Goal: Information Seeking & Learning: Learn about a topic

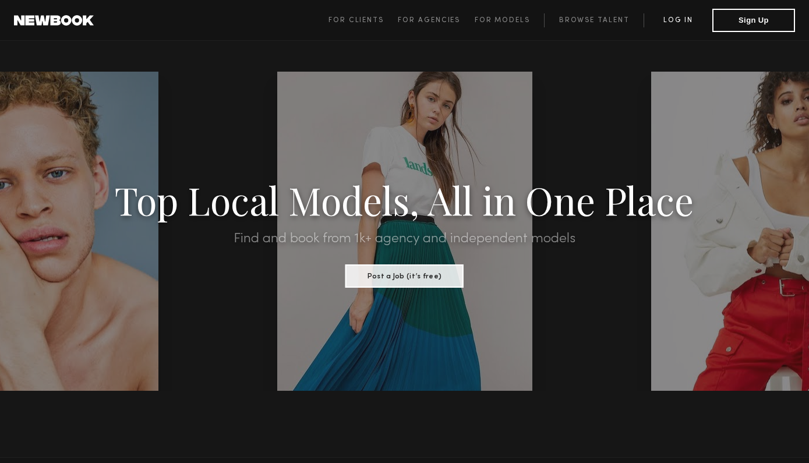
click at [687, 17] on link "Log in" at bounding box center [677, 20] width 69 height 14
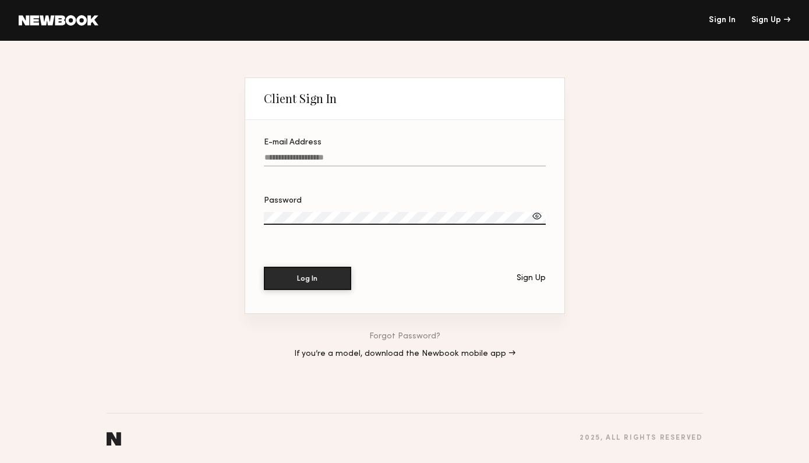
type input "**********"
click at [307, 278] on button "Log In" at bounding box center [307, 278] width 87 height 23
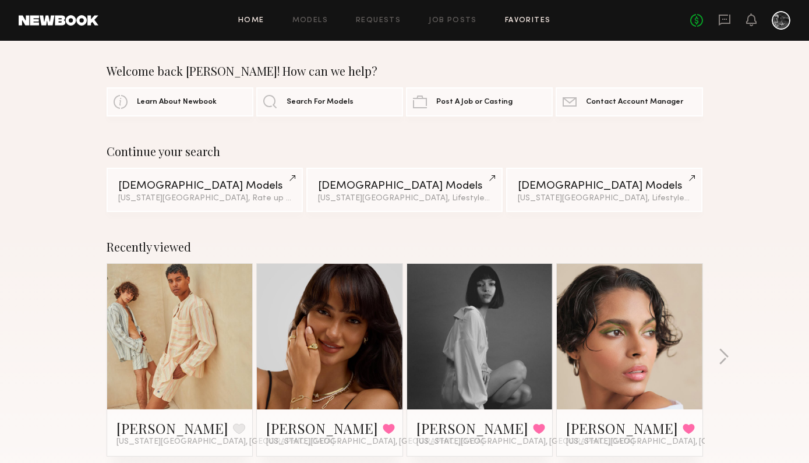
click at [525, 23] on link "Favorites" at bounding box center [528, 21] width 46 height 8
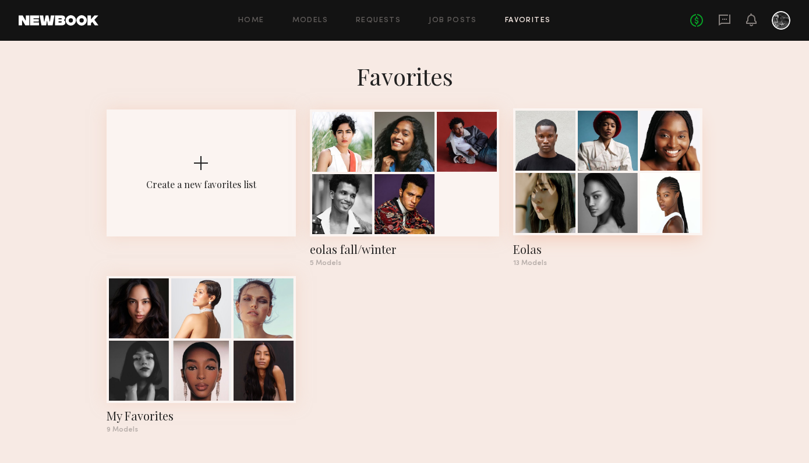
click at [558, 146] on div at bounding box center [545, 141] width 60 height 60
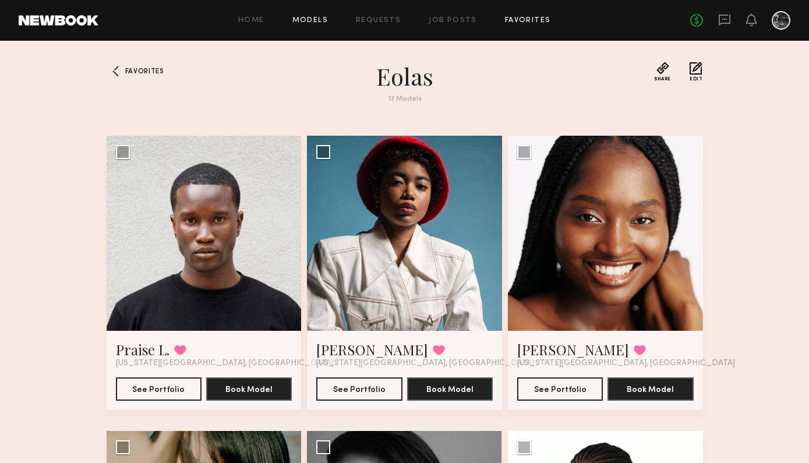
click at [307, 19] on link "Models" at bounding box center [310, 21] width 36 height 8
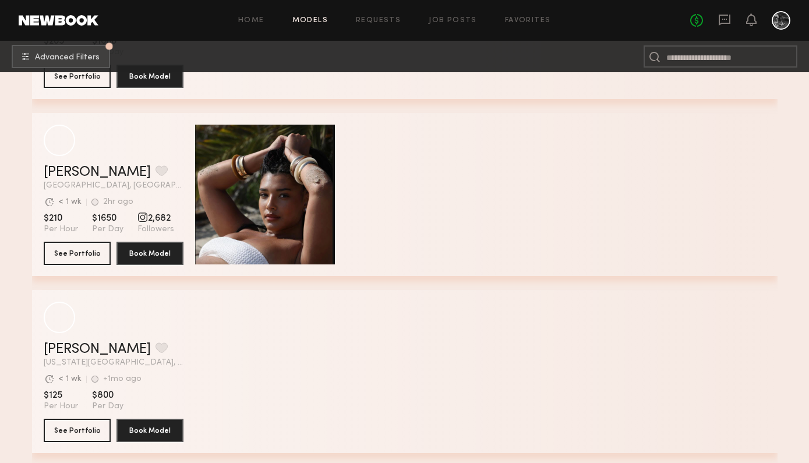
scroll to position [3242, 0]
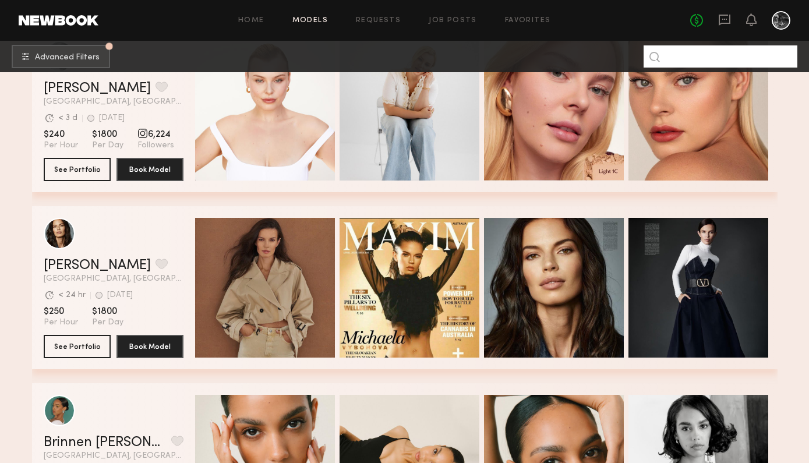
click at [735, 54] on input at bounding box center [720, 56] width 154 height 22
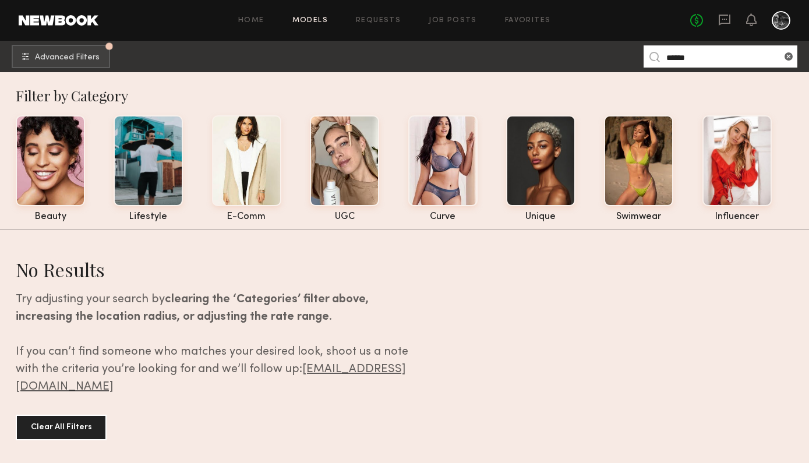
click at [738, 56] on input "******" at bounding box center [720, 56] width 154 height 22
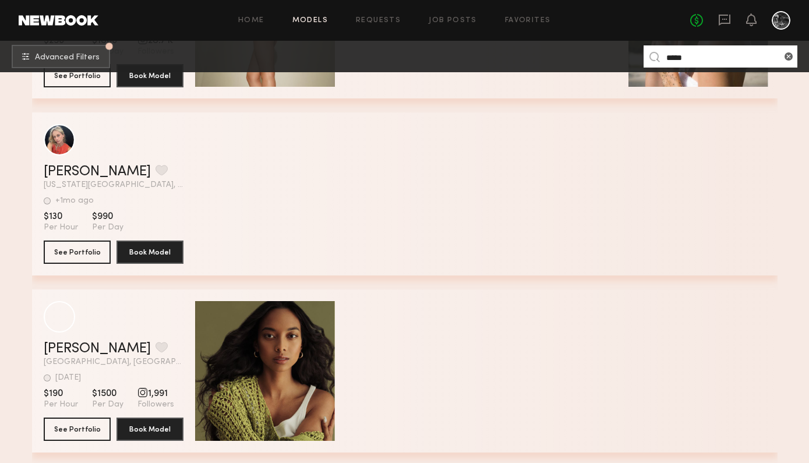
scroll to position [1778, 0]
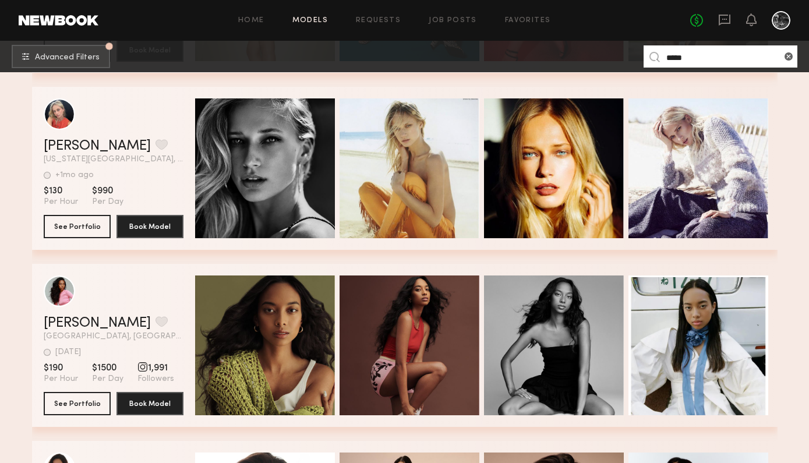
click at [716, 54] on input "****" at bounding box center [720, 56] width 154 height 22
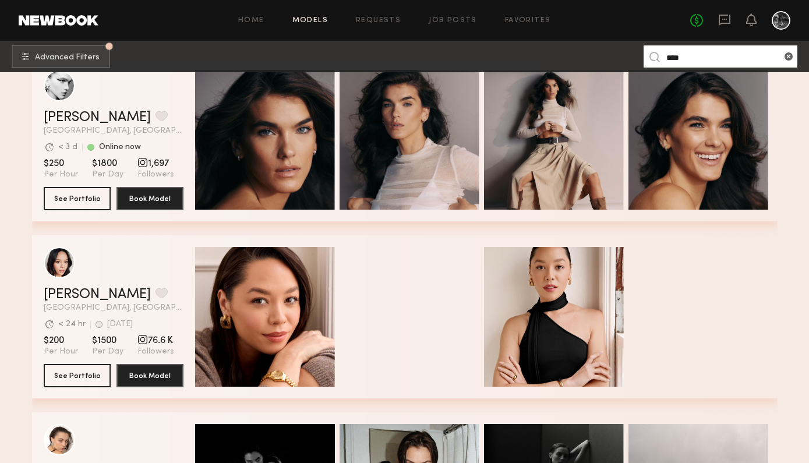
scroll to position [464, 0]
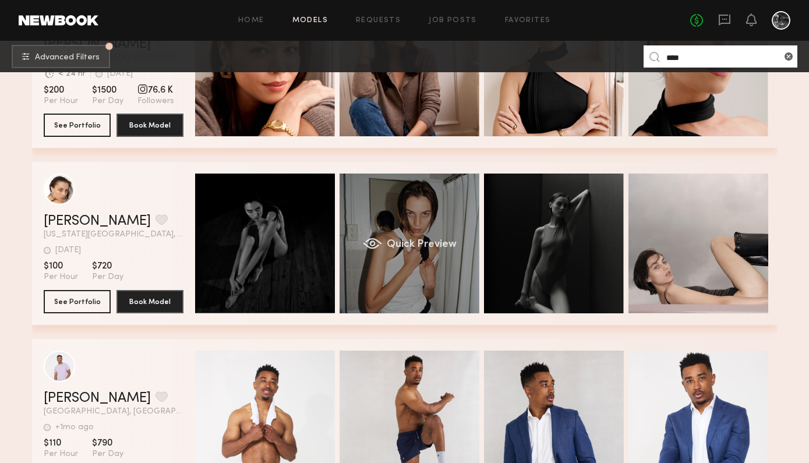
click at [408, 245] on span "Quick Preview" at bounding box center [421, 244] width 70 height 10
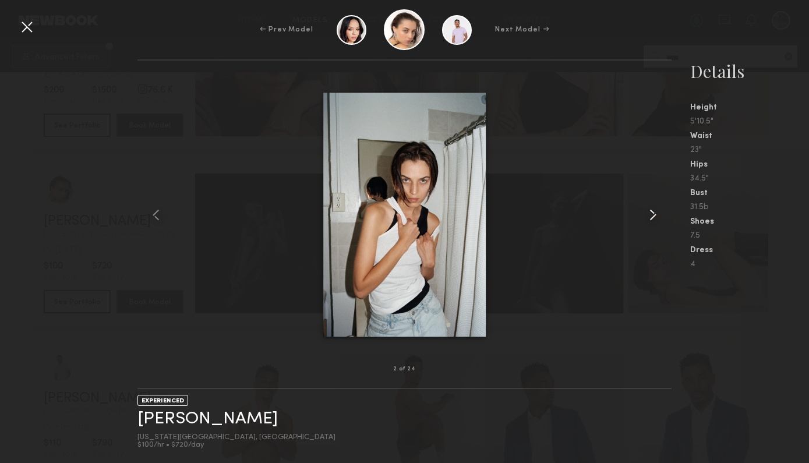
click at [649, 215] on common-icon at bounding box center [652, 215] width 19 height 19
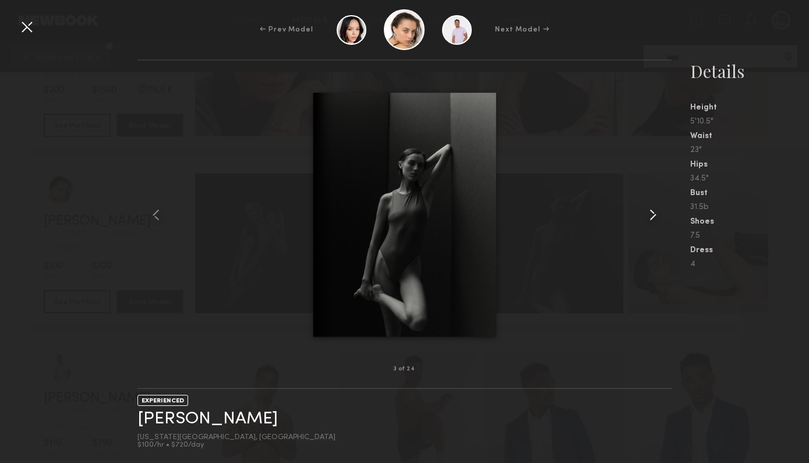
click at [649, 215] on common-icon at bounding box center [652, 215] width 19 height 19
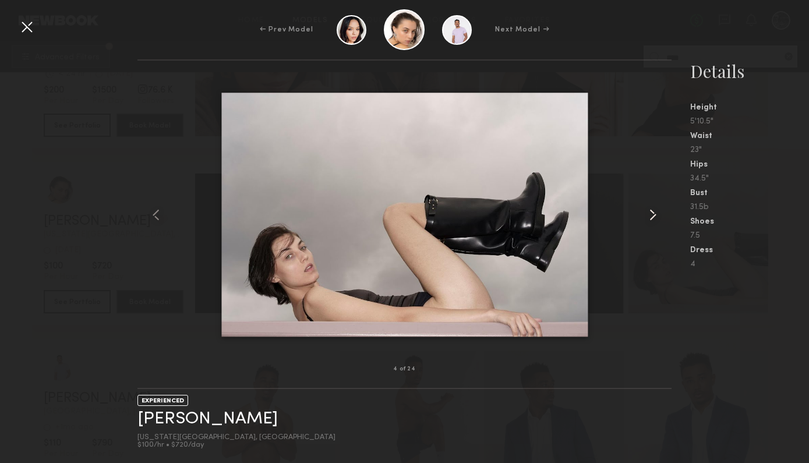
click at [649, 215] on common-icon at bounding box center [652, 215] width 19 height 19
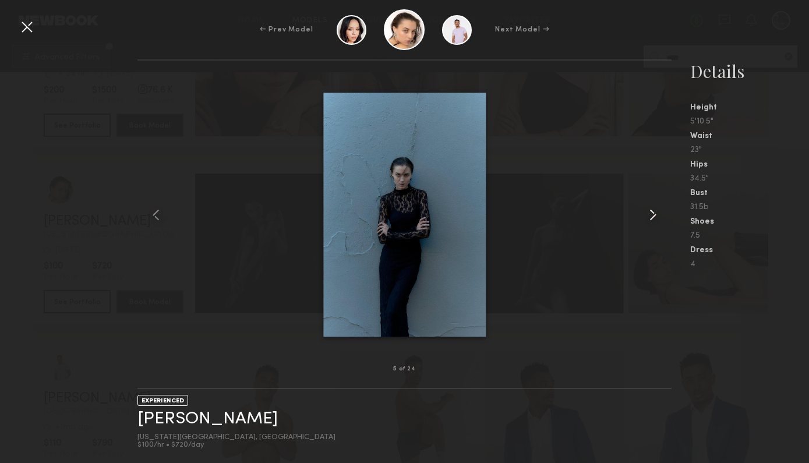
click at [649, 215] on common-icon at bounding box center [652, 215] width 19 height 19
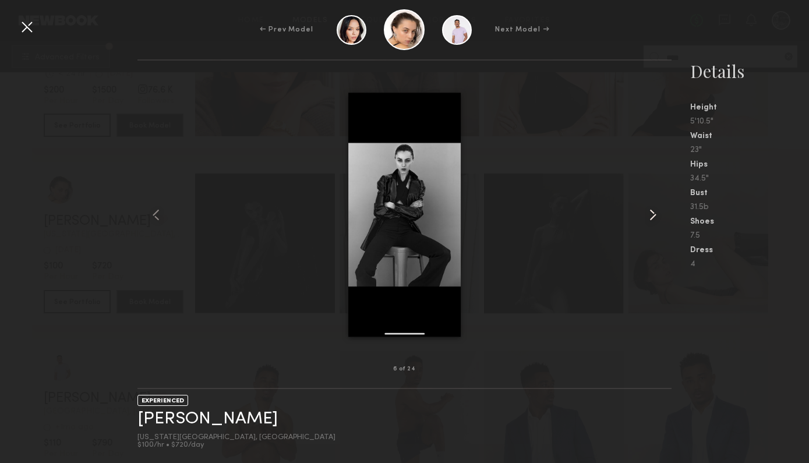
click at [649, 215] on common-icon at bounding box center [652, 215] width 19 height 19
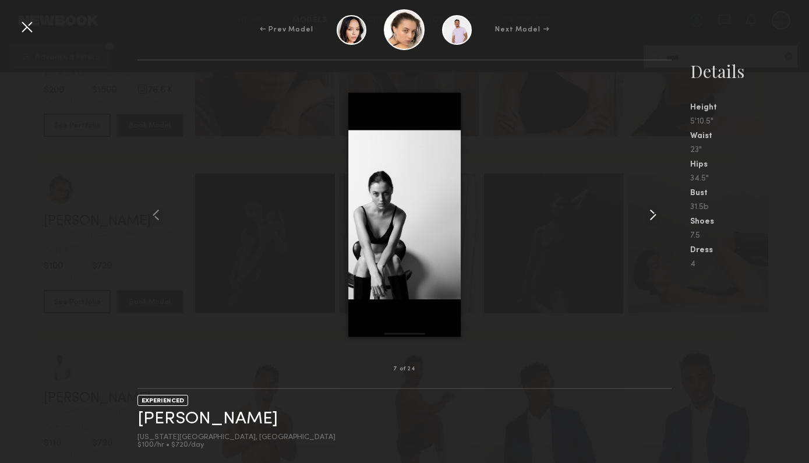
click at [649, 215] on common-icon at bounding box center [652, 215] width 19 height 19
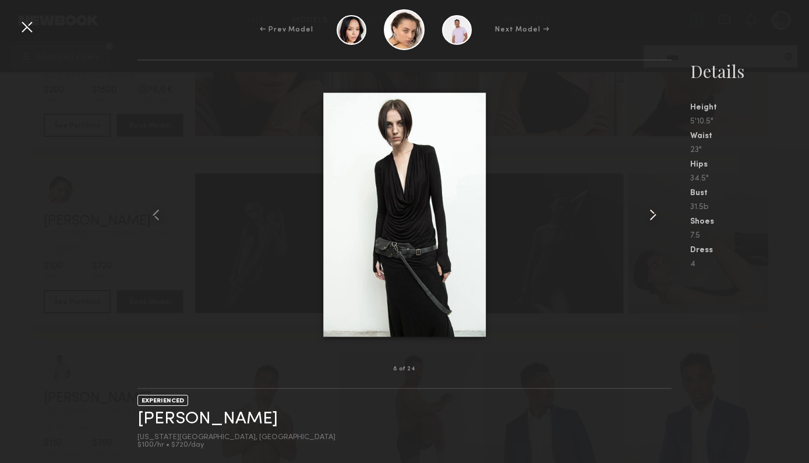
click at [649, 215] on common-icon at bounding box center [652, 215] width 19 height 19
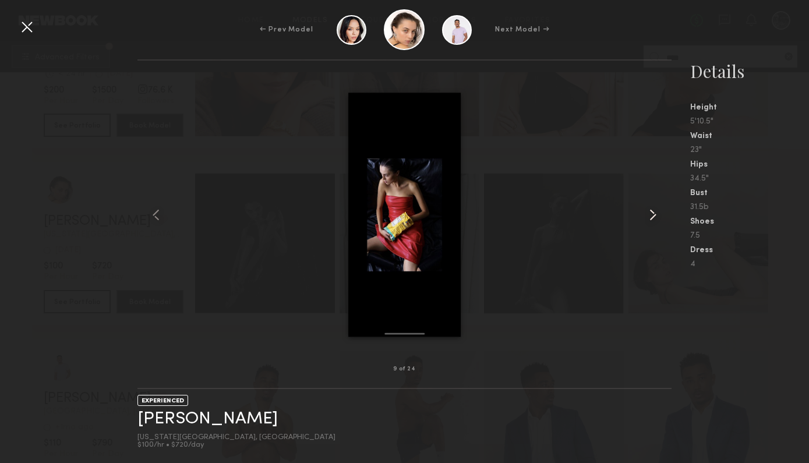
click at [649, 215] on common-icon at bounding box center [652, 215] width 19 height 19
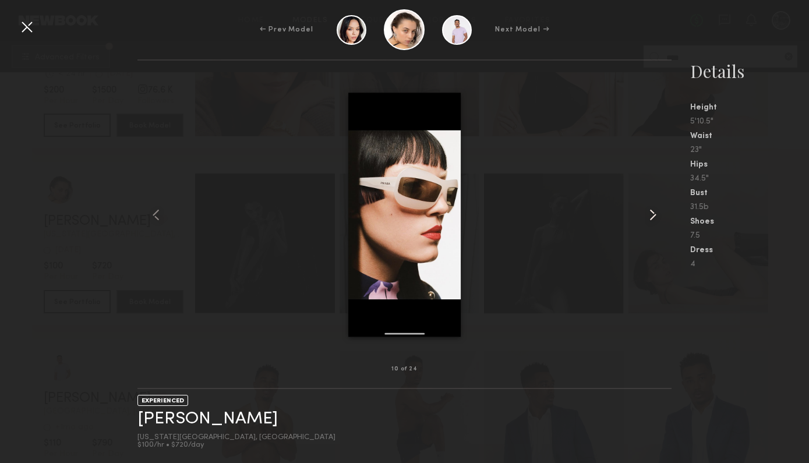
click at [649, 215] on common-icon at bounding box center [652, 215] width 19 height 19
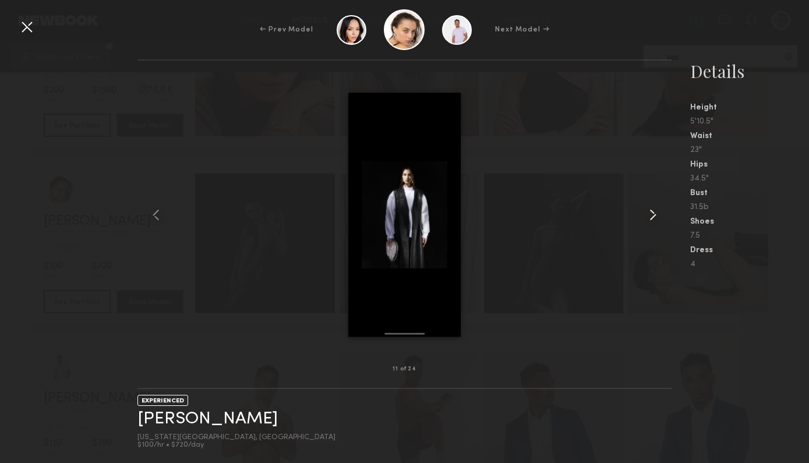
click at [649, 215] on common-icon at bounding box center [652, 215] width 19 height 19
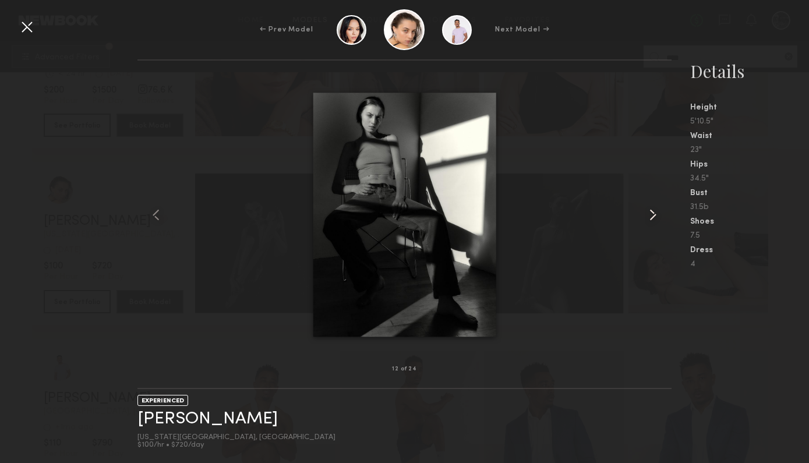
click at [649, 215] on common-icon at bounding box center [652, 215] width 19 height 19
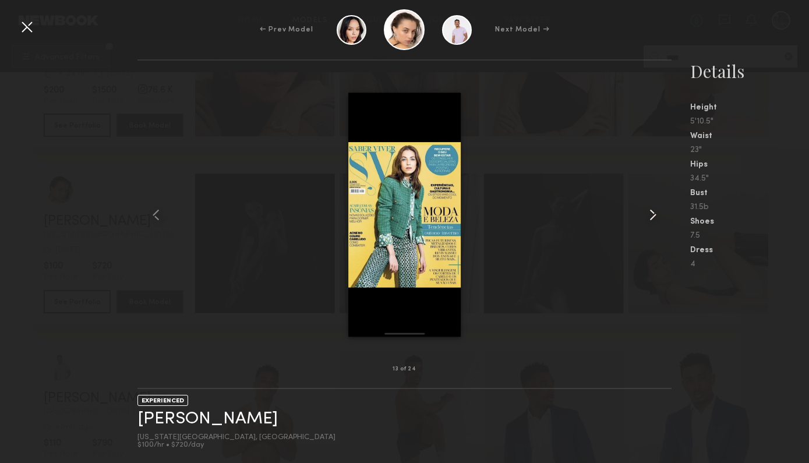
click at [649, 215] on common-icon at bounding box center [652, 215] width 19 height 19
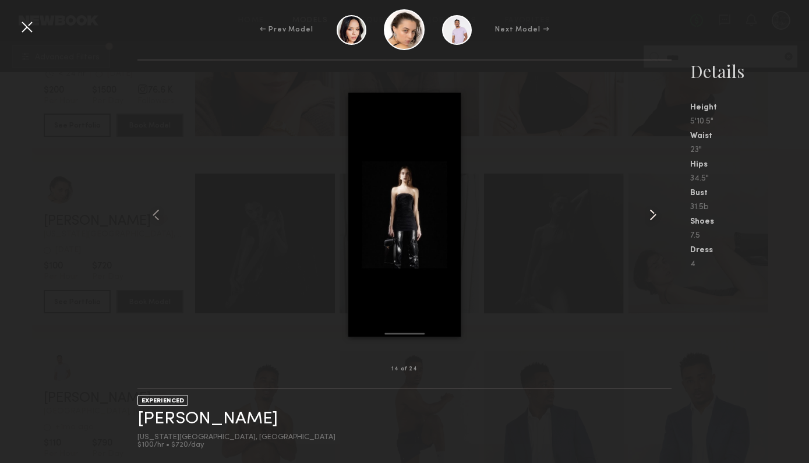
click at [649, 215] on common-icon at bounding box center [652, 215] width 19 height 19
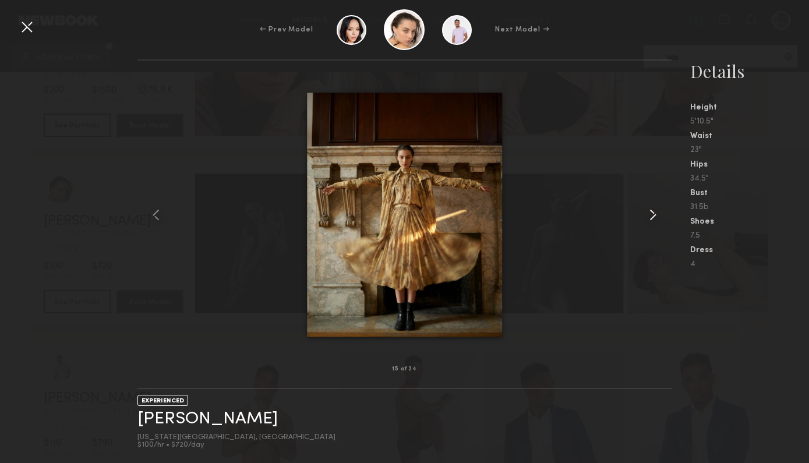
click at [649, 215] on common-icon at bounding box center [652, 215] width 19 height 19
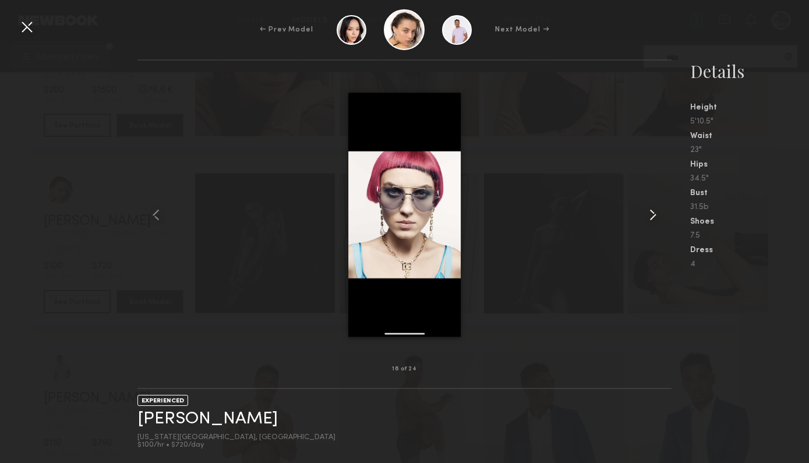
click at [649, 215] on common-icon at bounding box center [652, 215] width 19 height 19
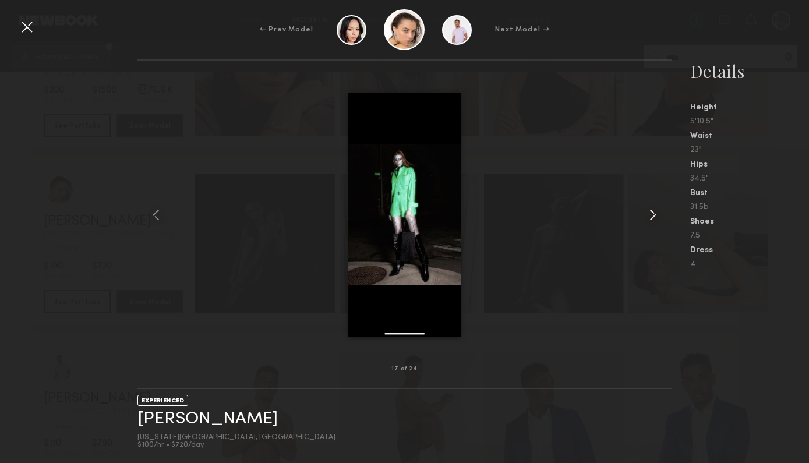
click at [649, 215] on common-icon at bounding box center [652, 215] width 19 height 19
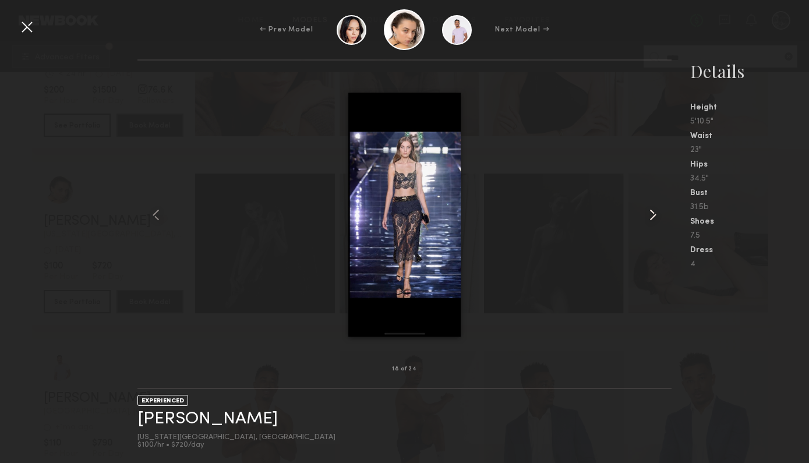
click at [649, 215] on common-icon at bounding box center [652, 215] width 19 height 19
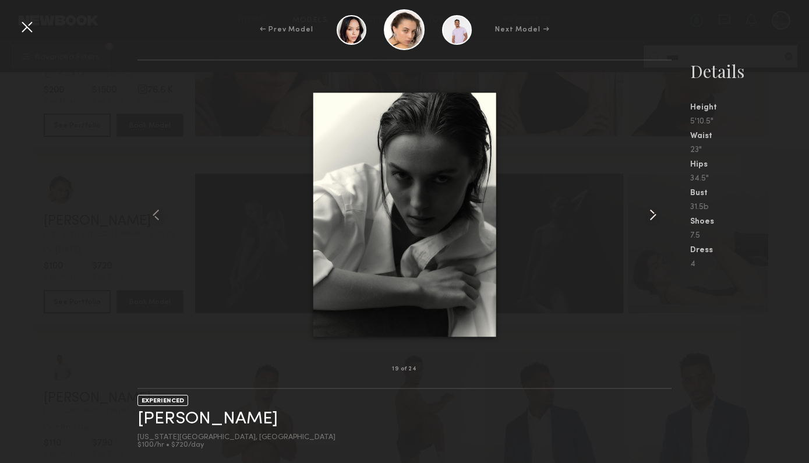
click at [649, 215] on common-icon at bounding box center [652, 215] width 19 height 19
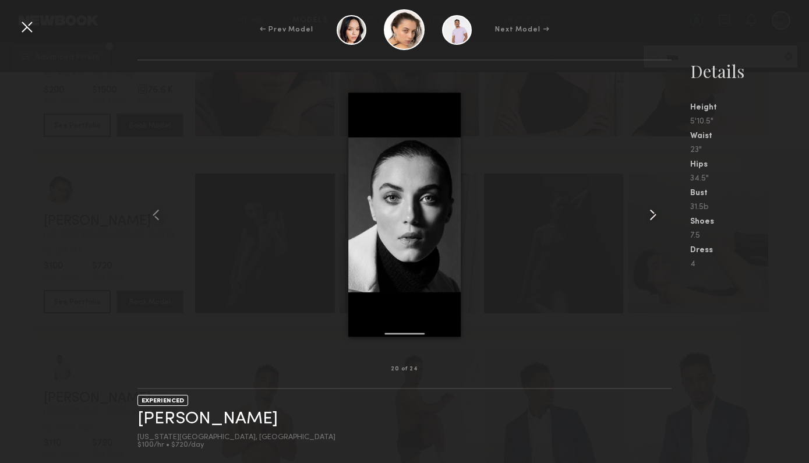
click at [649, 215] on common-icon at bounding box center [652, 215] width 19 height 19
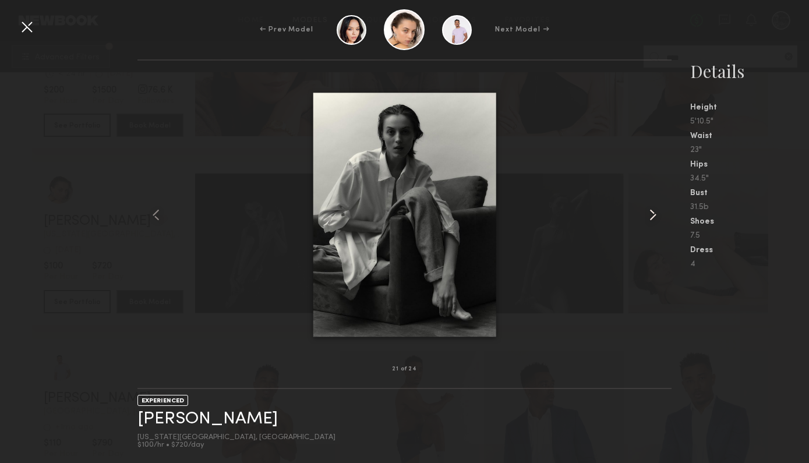
click at [649, 215] on common-icon at bounding box center [652, 215] width 19 height 19
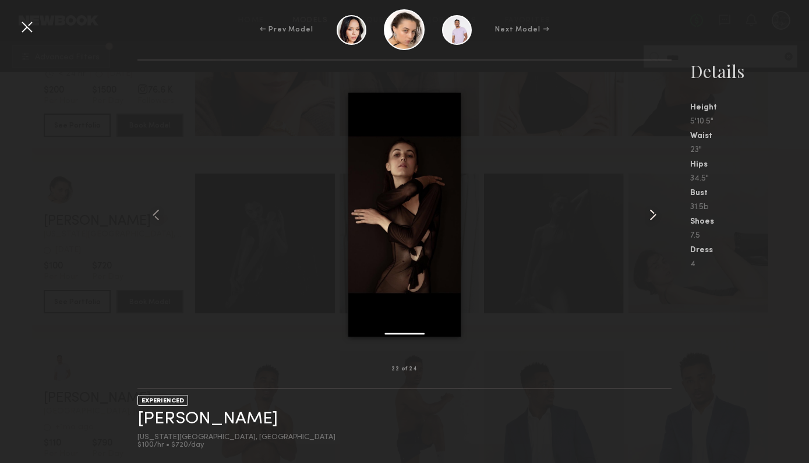
click at [649, 215] on common-icon at bounding box center [652, 215] width 19 height 19
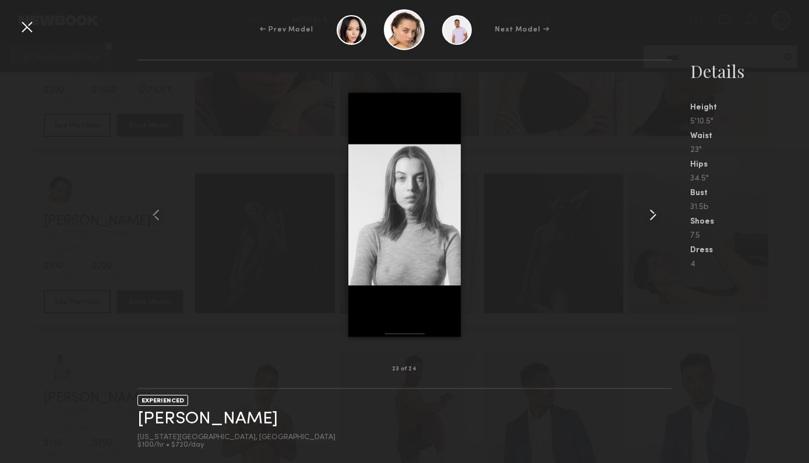
click at [649, 215] on common-icon at bounding box center [652, 215] width 19 height 19
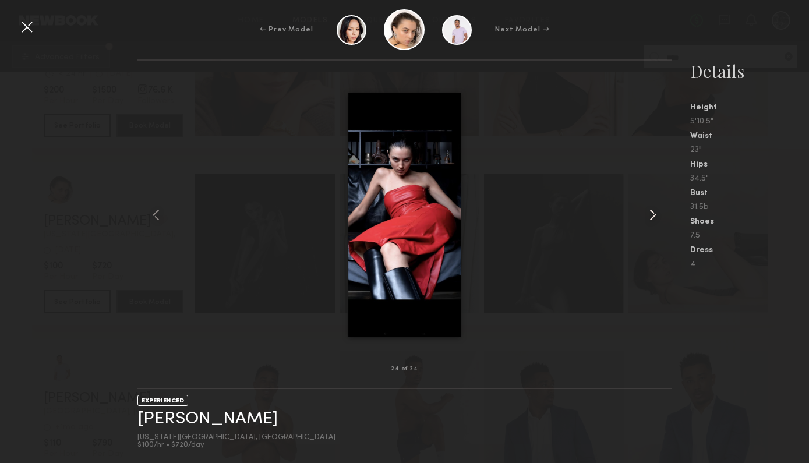
click at [649, 215] on common-icon at bounding box center [652, 215] width 19 height 19
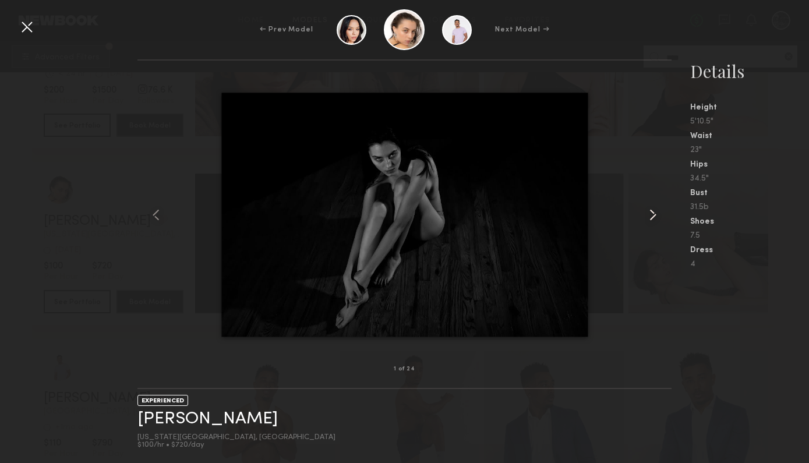
click at [649, 215] on common-icon at bounding box center [652, 215] width 19 height 19
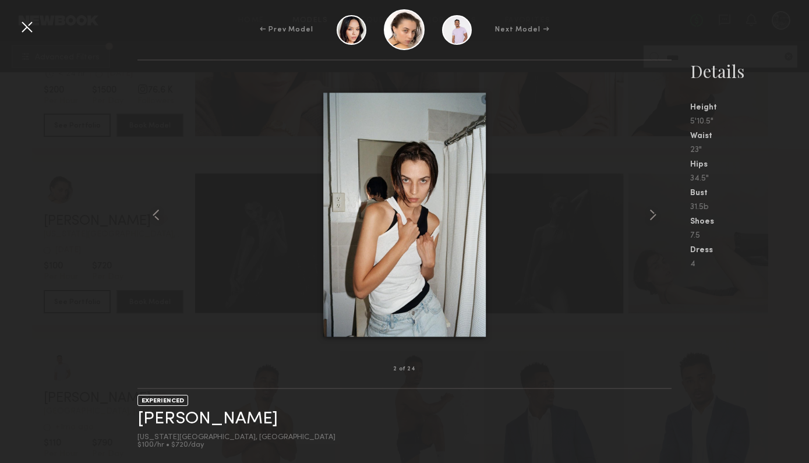
click at [24, 23] on div at bounding box center [26, 26] width 19 height 19
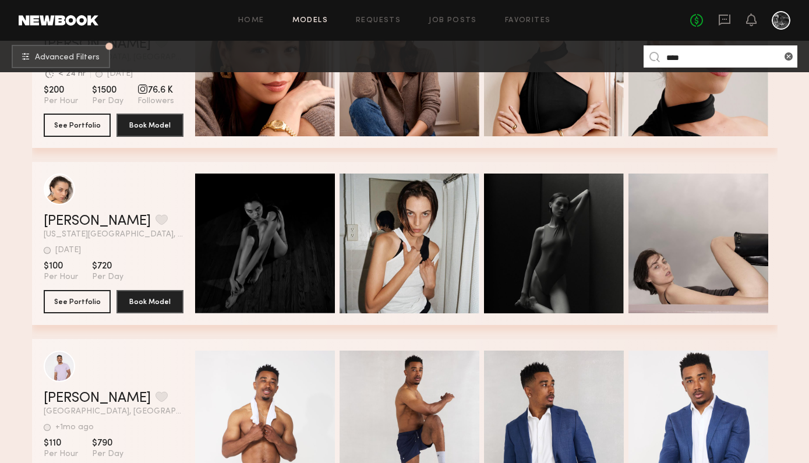
click at [698, 57] on input "****" at bounding box center [720, 56] width 154 height 22
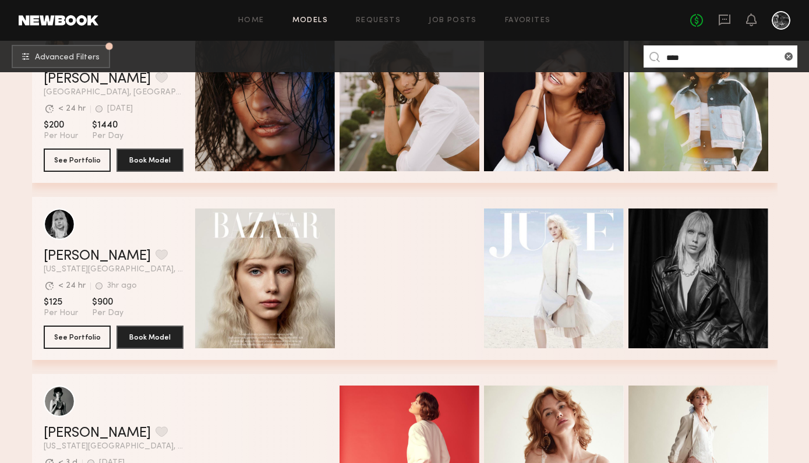
scroll to position [628, 0]
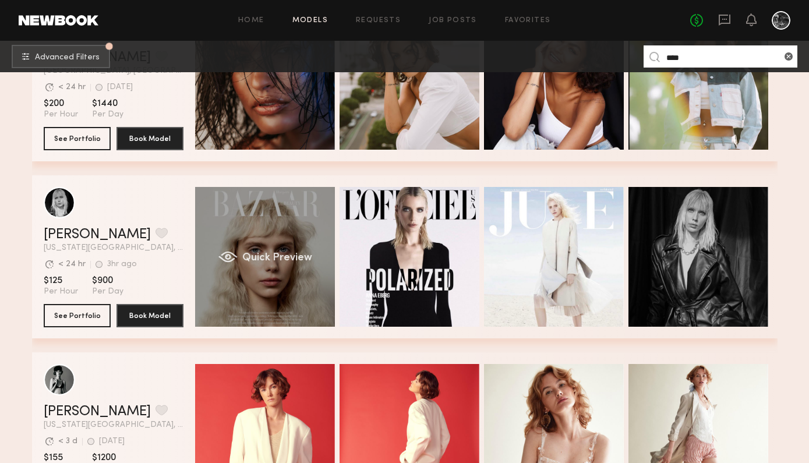
click at [271, 257] on span "Quick Preview" at bounding box center [277, 258] width 70 height 10
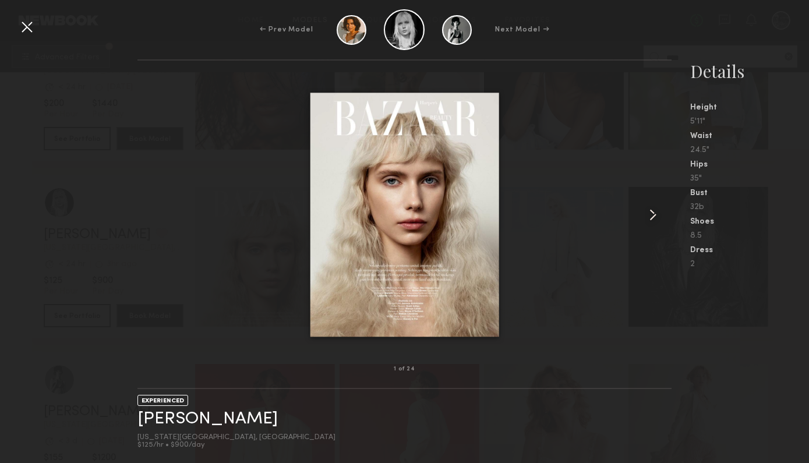
click at [650, 210] on common-icon at bounding box center [652, 215] width 19 height 19
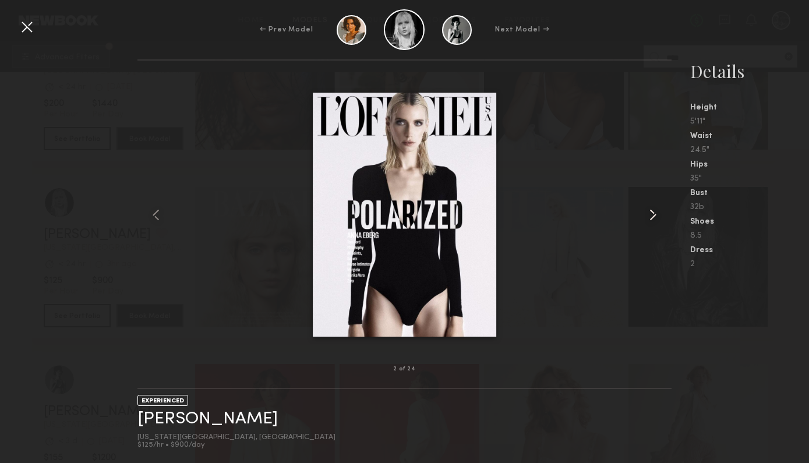
click at [650, 210] on common-icon at bounding box center [652, 215] width 19 height 19
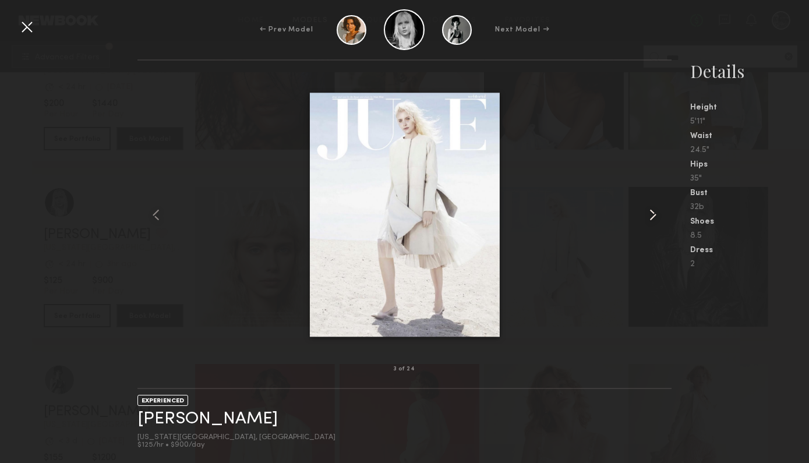
click at [650, 210] on common-icon at bounding box center [652, 215] width 19 height 19
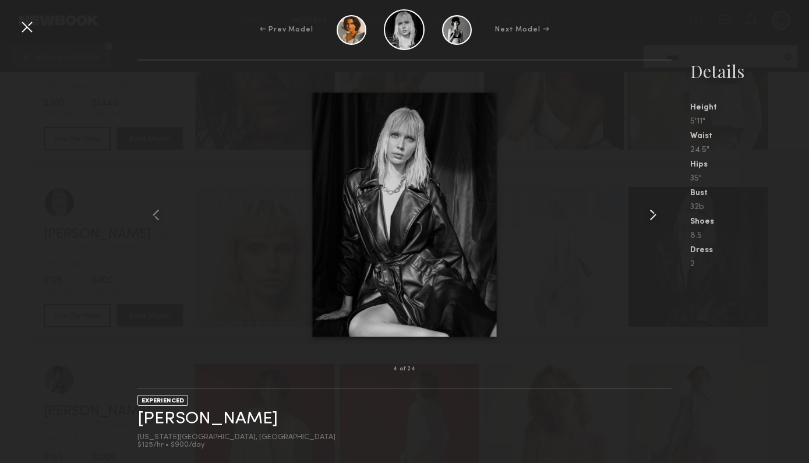
click at [650, 210] on common-icon at bounding box center [652, 215] width 19 height 19
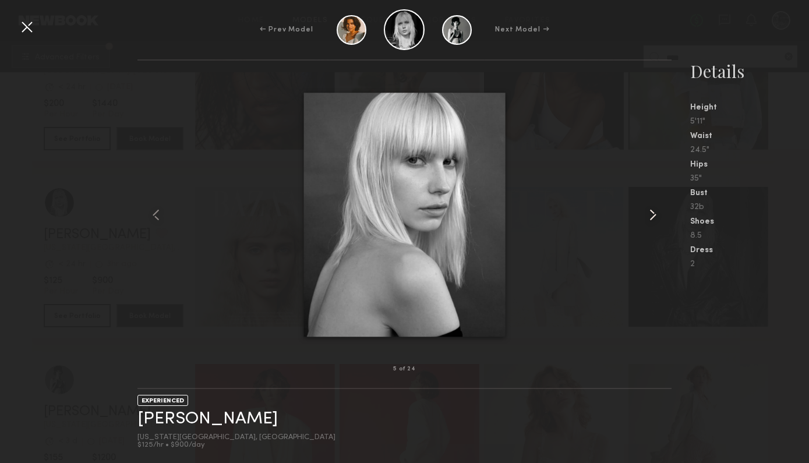
click at [650, 210] on common-icon at bounding box center [652, 215] width 19 height 19
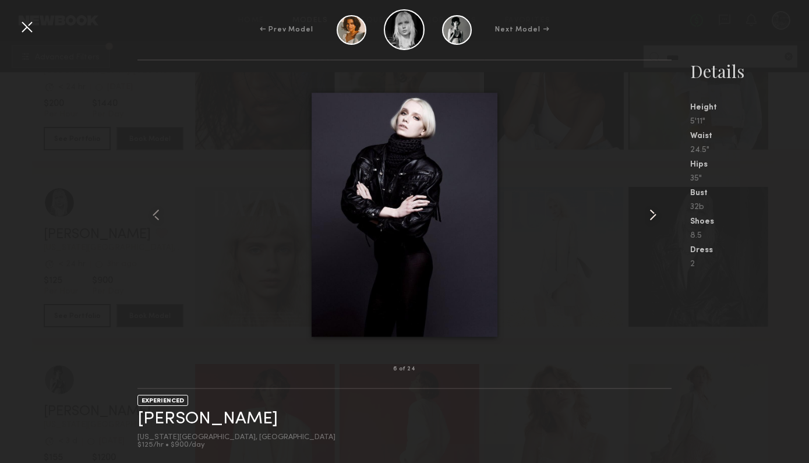
click at [650, 210] on common-icon at bounding box center [652, 215] width 19 height 19
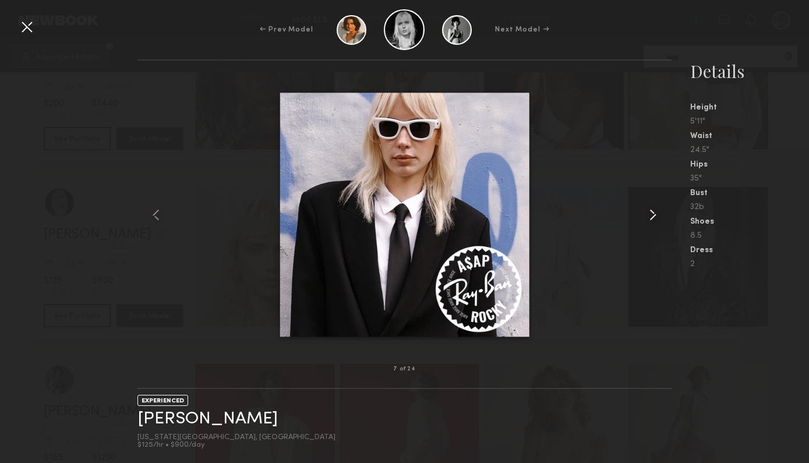
click at [650, 210] on common-icon at bounding box center [652, 215] width 19 height 19
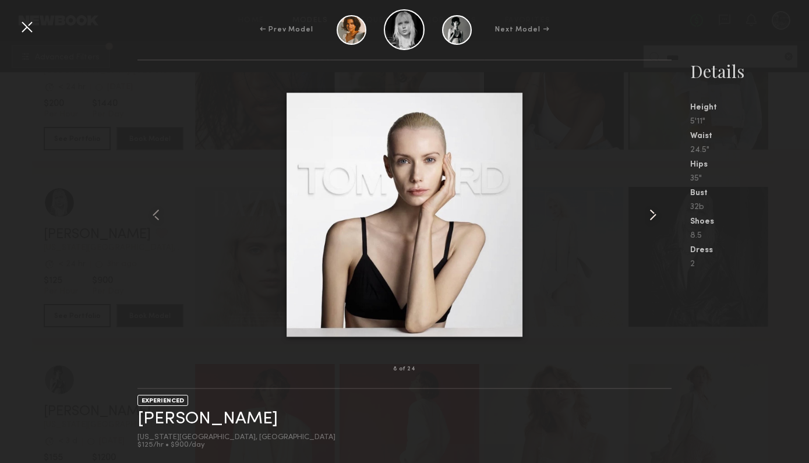
click at [650, 210] on common-icon at bounding box center [652, 215] width 19 height 19
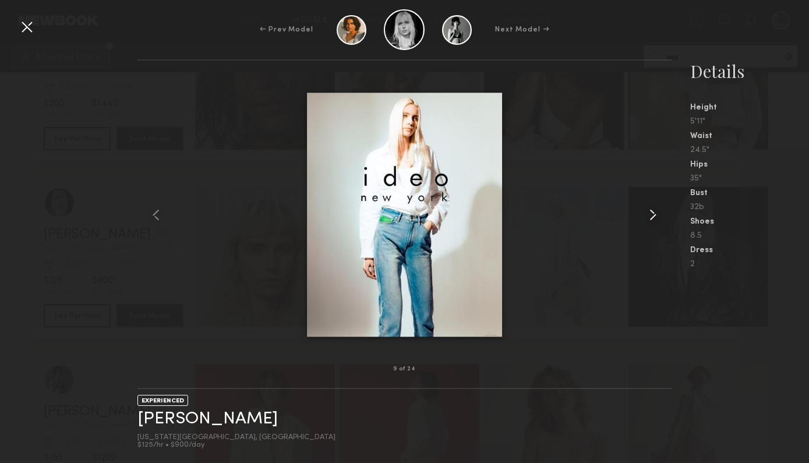
click at [650, 210] on common-icon at bounding box center [652, 215] width 19 height 19
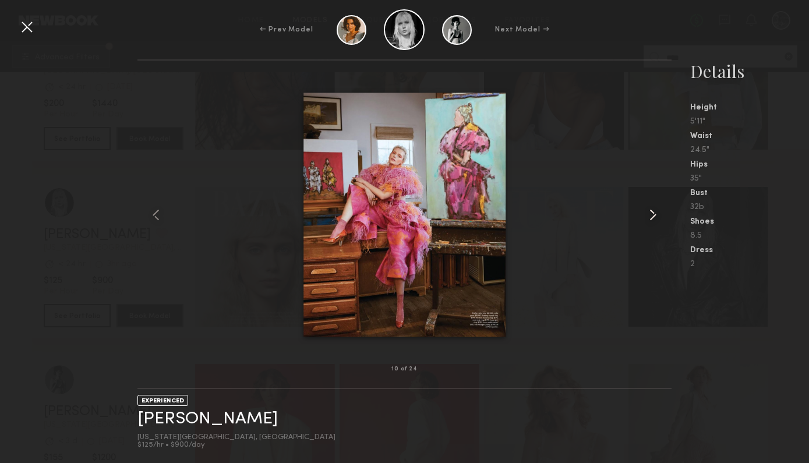
click at [650, 210] on common-icon at bounding box center [652, 215] width 19 height 19
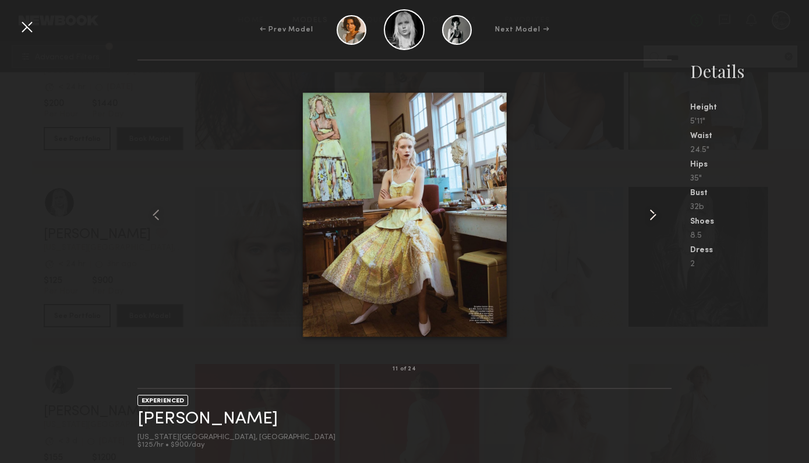
click at [650, 210] on common-icon at bounding box center [652, 215] width 19 height 19
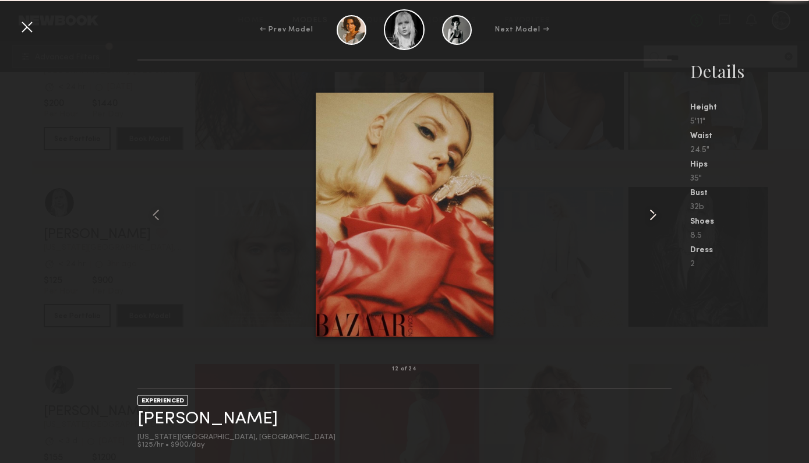
click at [650, 210] on common-icon at bounding box center [652, 215] width 19 height 19
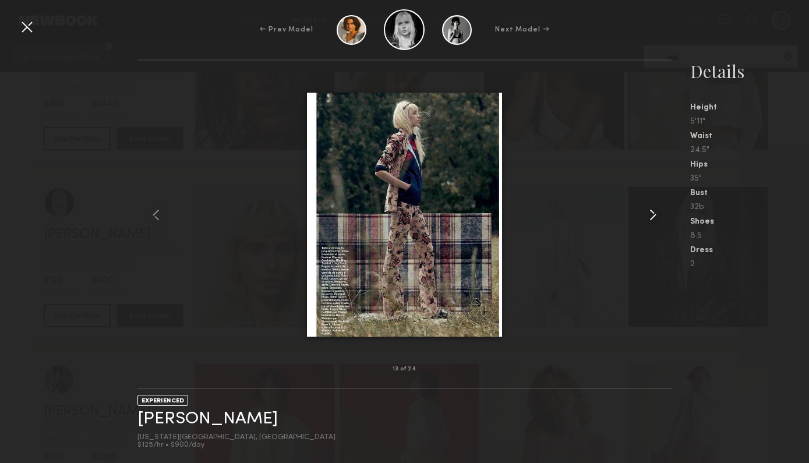
click at [650, 210] on common-icon at bounding box center [652, 215] width 19 height 19
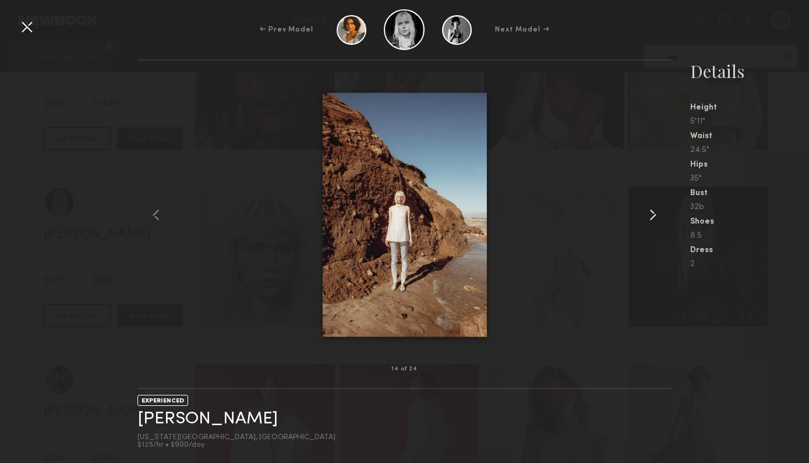
click at [650, 210] on common-icon at bounding box center [652, 215] width 19 height 19
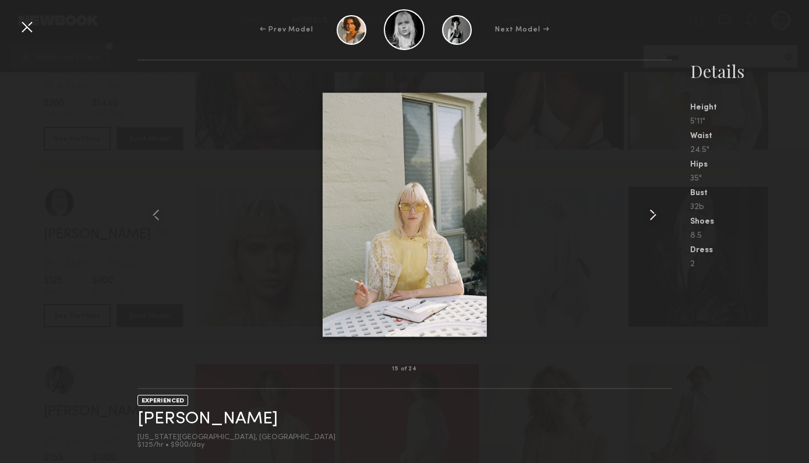
click at [650, 210] on common-icon at bounding box center [652, 215] width 19 height 19
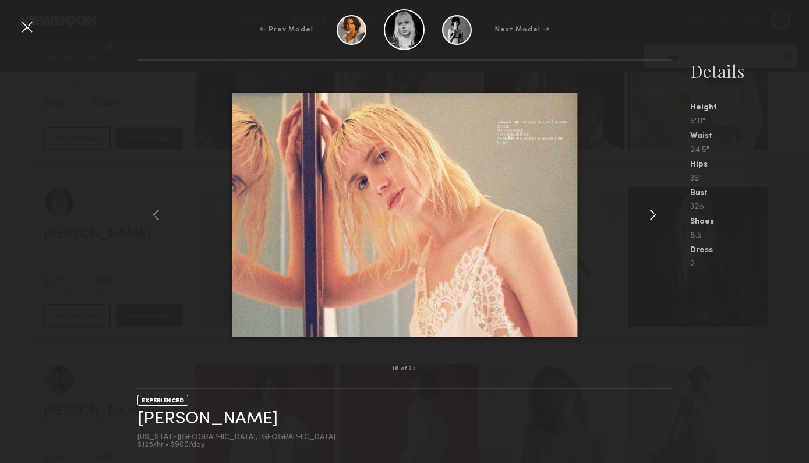
click at [650, 210] on common-icon at bounding box center [652, 215] width 19 height 19
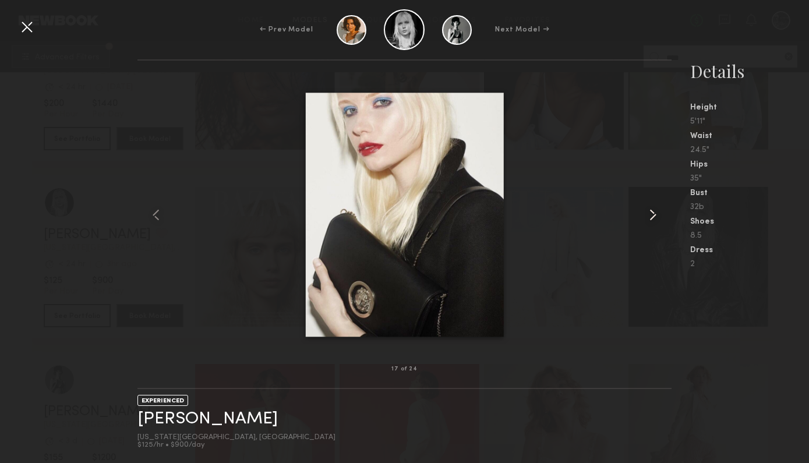
click at [650, 210] on common-icon at bounding box center [652, 215] width 19 height 19
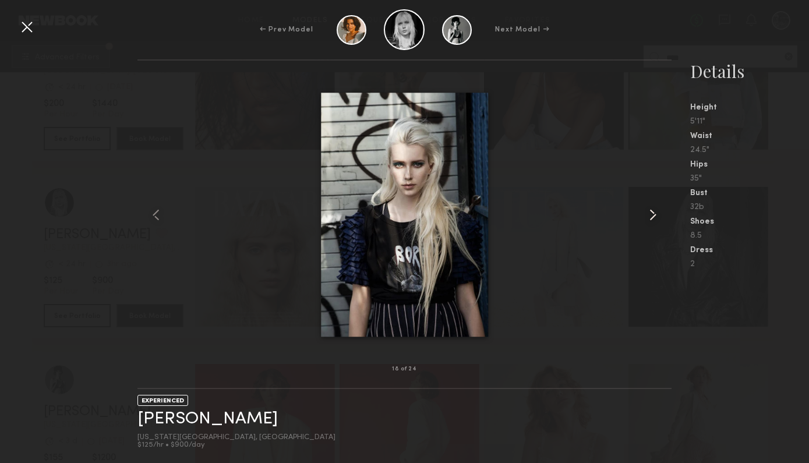
click at [650, 210] on common-icon at bounding box center [652, 215] width 19 height 19
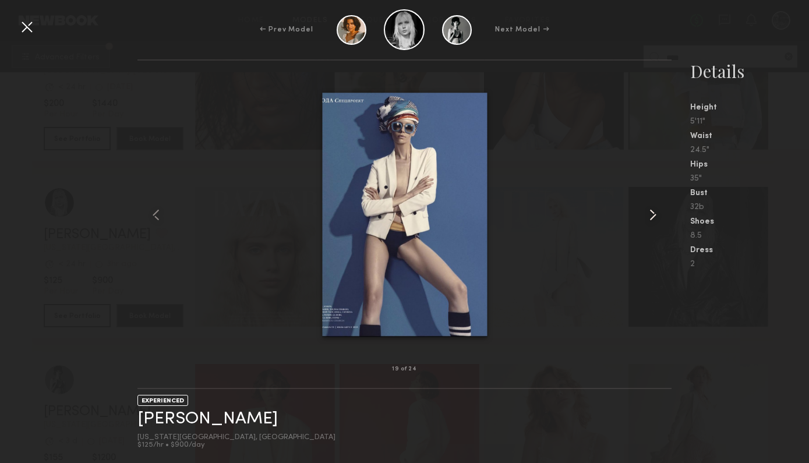
click at [650, 210] on common-icon at bounding box center [652, 215] width 19 height 19
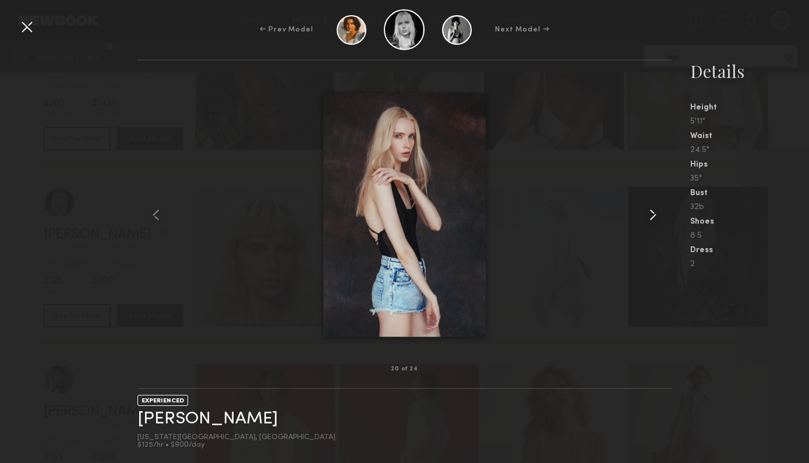
click at [650, 210] on common-icon at bounding box center [652, 215] width 19 height 19
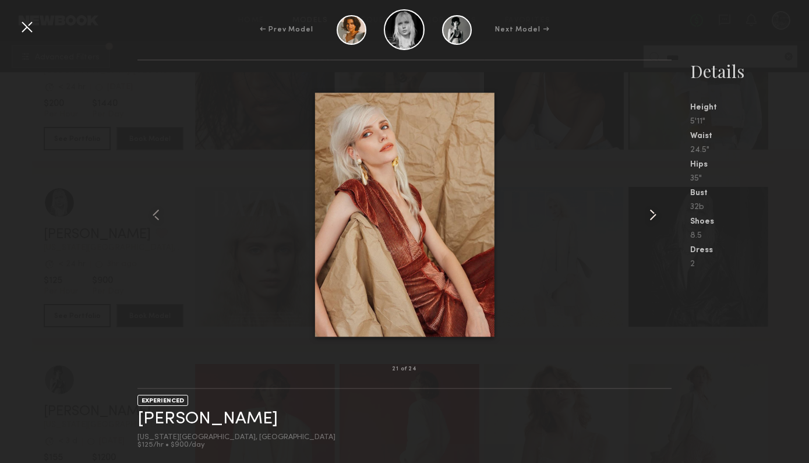
click at [650, 210] on common-icon at bounding box center [652, 215] width 19 height 19
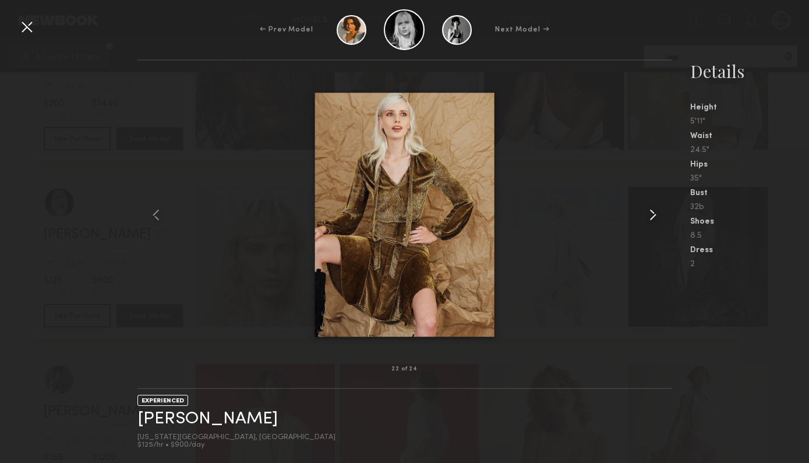
click at [650, 210] on common-icon at bounding box center [652, 215] width 19 height 19
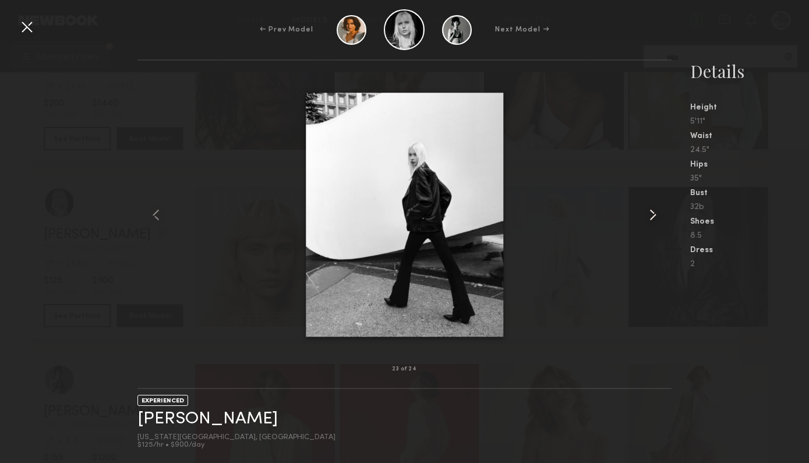
click at [650, 210] on common-icon at bounding box center [652, 215] width 19 height 19
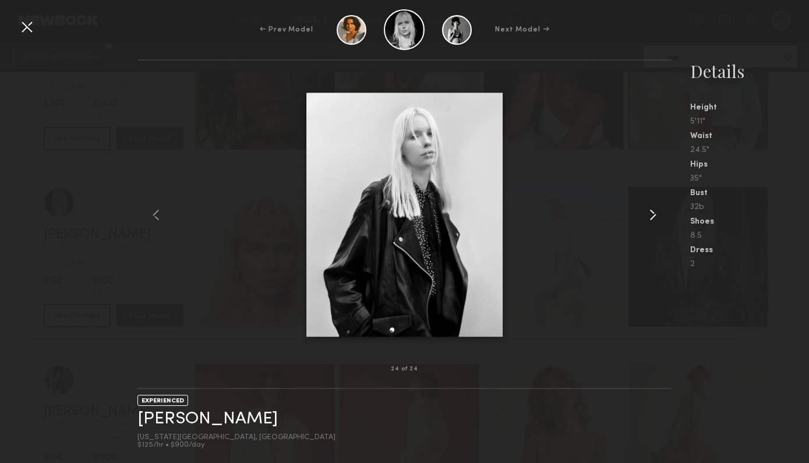
click at [650, 210] on common-icon at bounding box center [652, 215] width 19 height 19
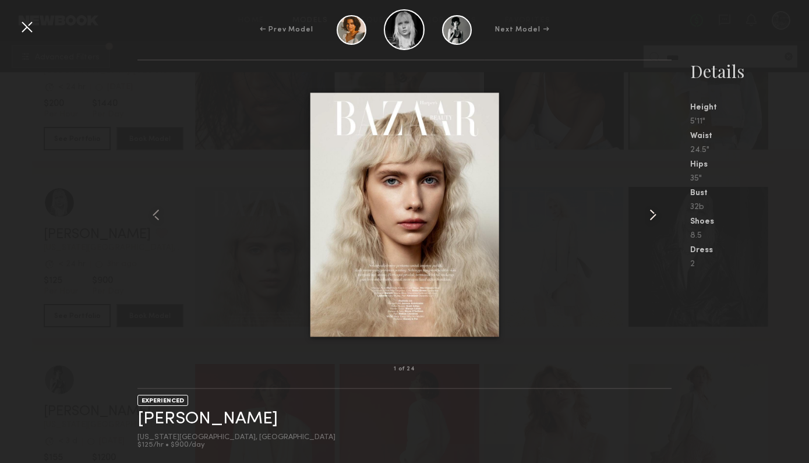
click at [650, 210] on common-icon at bounding box center [652, 215] width 19 height 19
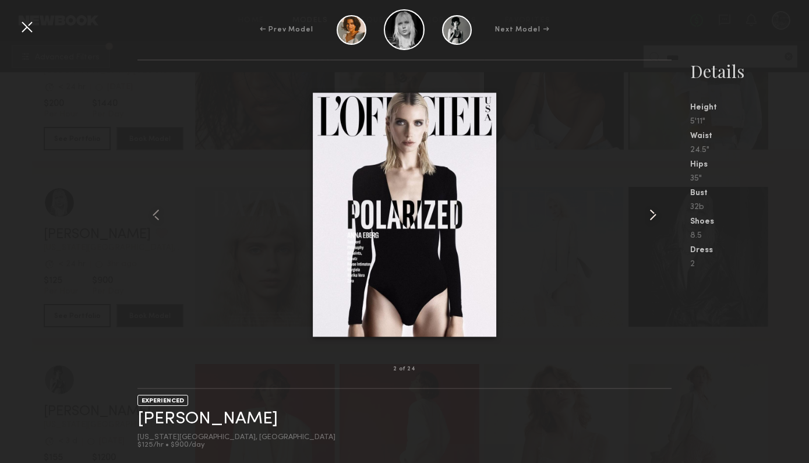
click at [650, 211] on common-icon at bounding box center [652, 215] width 19 height 19
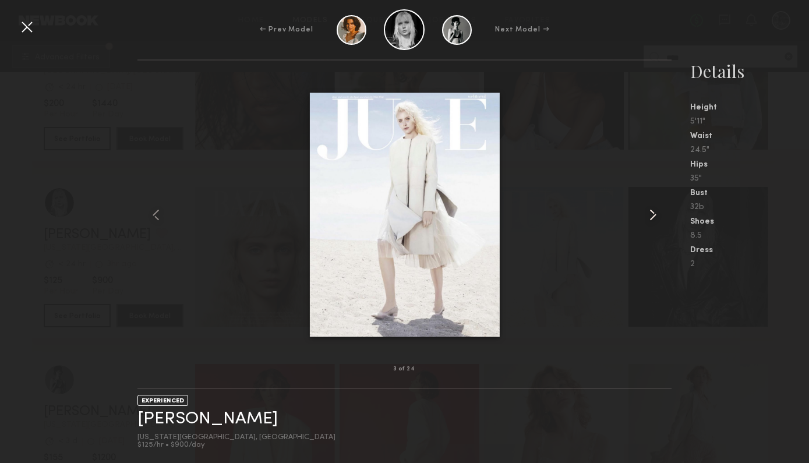
click at [650, 211] on common-icon at bounding box center [652, 215] width 19 height 19
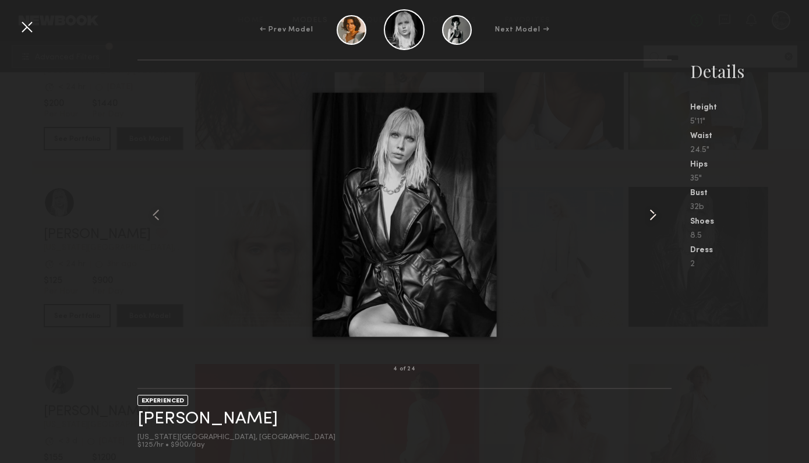
click at [650, 211] on common-icon at bounding box center [652, 215] width 19 height 19
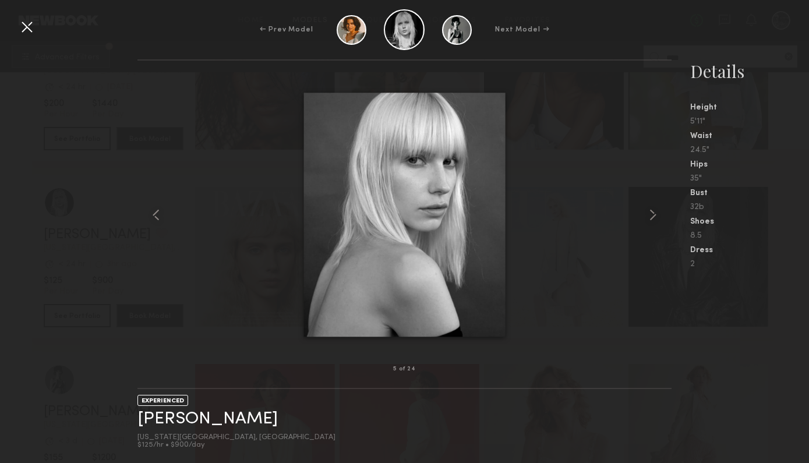
click at [21, 24] on div at bounding box center [26, 26] width 19 height 19
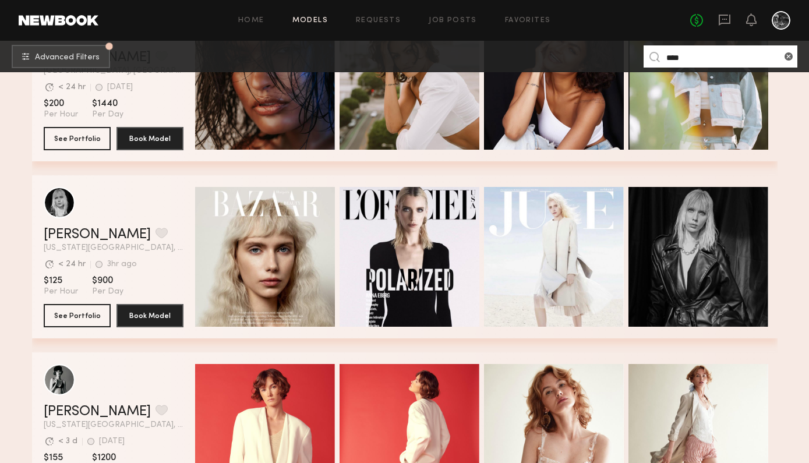
click at [708, 51] on input "****" at bounding box center [720, 56] width 154 height 22
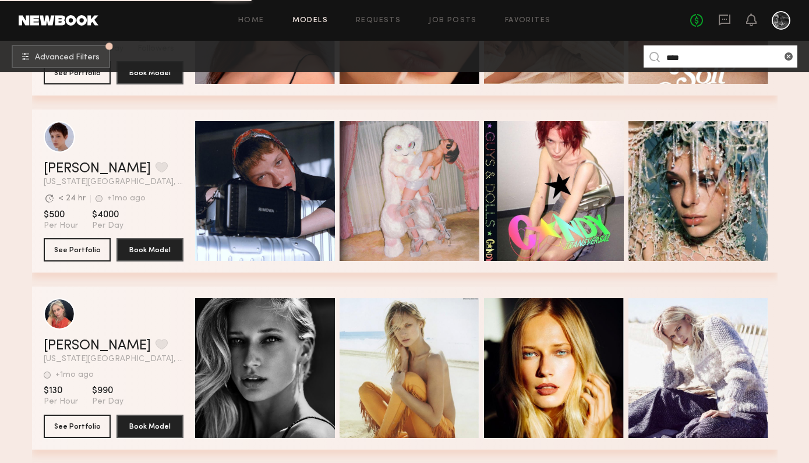
scroll to position [1847, 0]
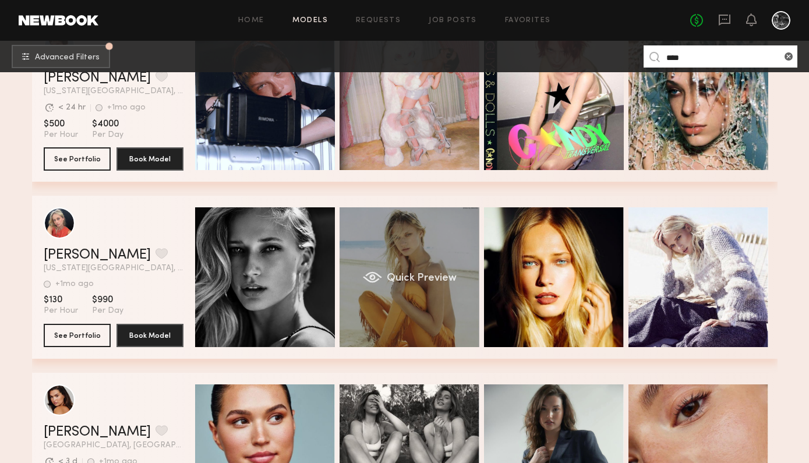
click at [374, 289] on div "Quick Preview" at bounding box center [410, 277] width 140 height 140
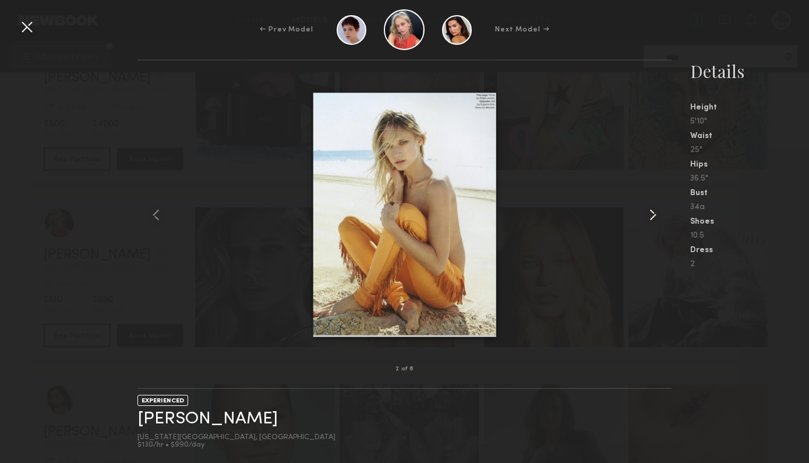
click at [659, 215] on common-icon at bounding box center [652, 215] width 19 height 19
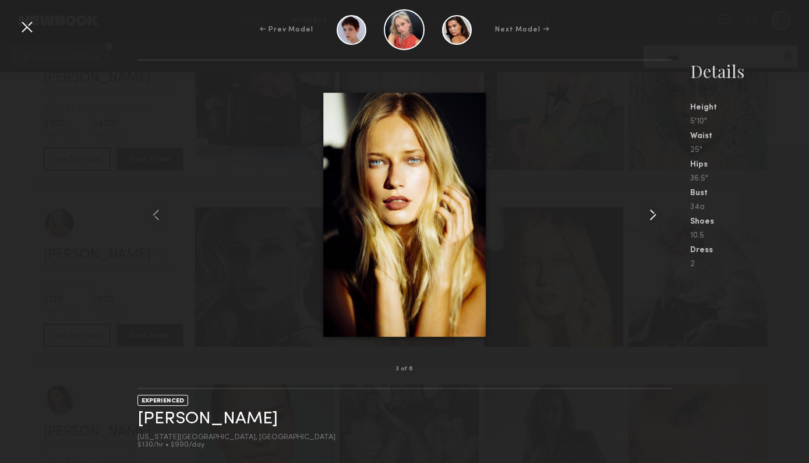
click at [659, 215] on common-icon at bounding box center [652, 215] width 19 height 19
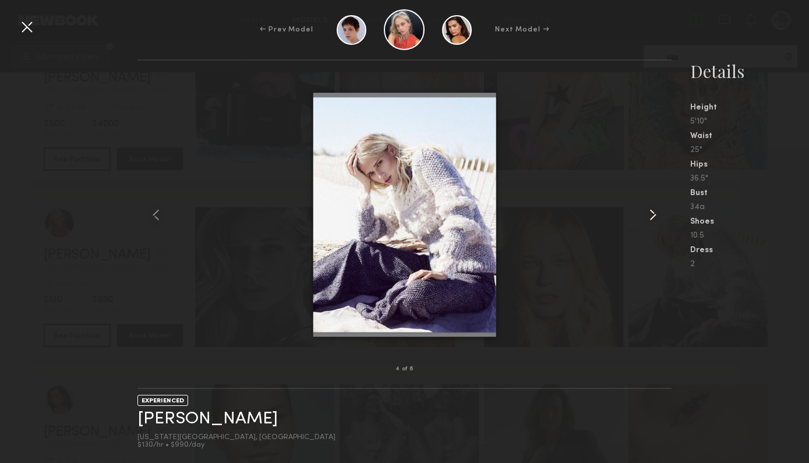
click at [659, 215] on common-icon at bounding box center [652, 215] width 19 height 19
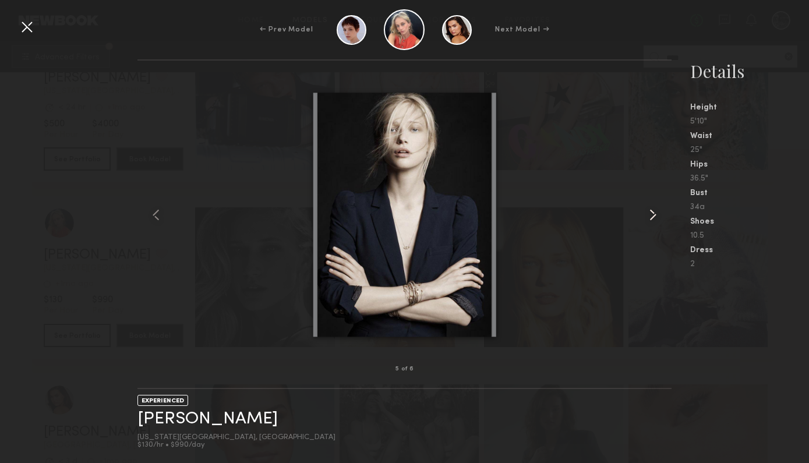
click at [659, 215] on common-icon at bounding box center [652, 215] width 19 height 19
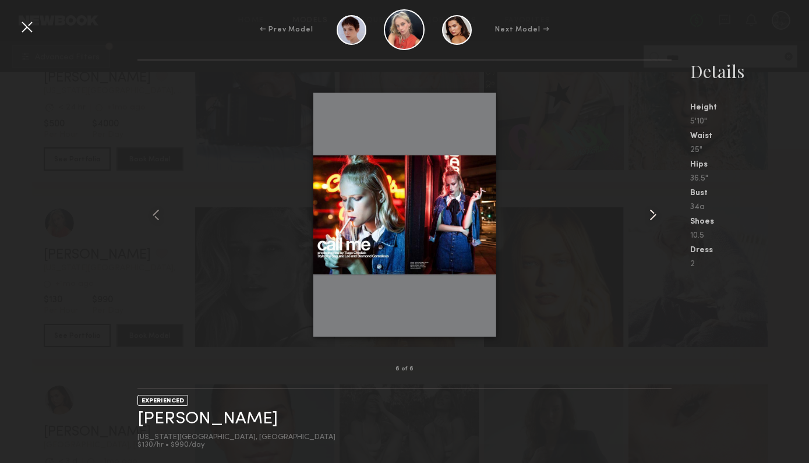
click at [659, 215] on common-icon at bounding box center [652, 215] width 19 height 19
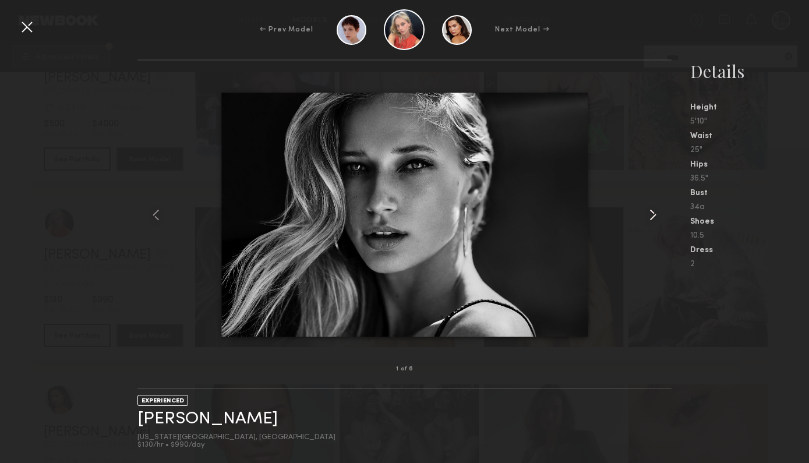
click at [659, 215] on common-icon at bounding box center [652, 215] width 19 height 19
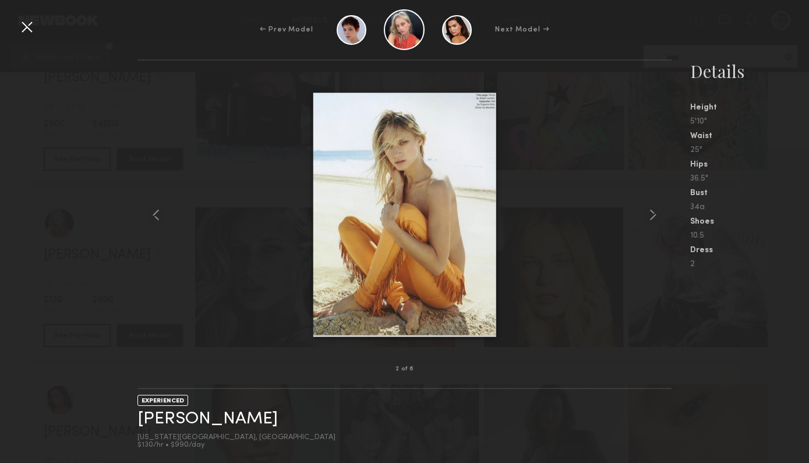
click at [30, 25] on div at bounding box center [26, 26] width 19 height 19
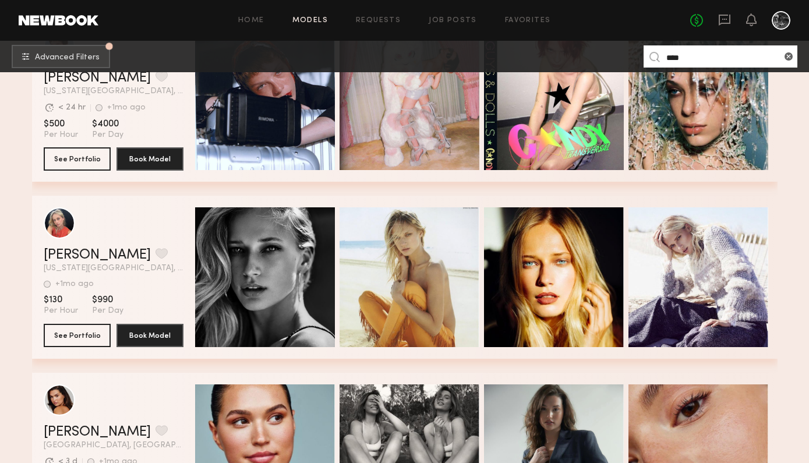
click at [694, 53] on input "****" at bounding box center [720, 56] width 154 height 22
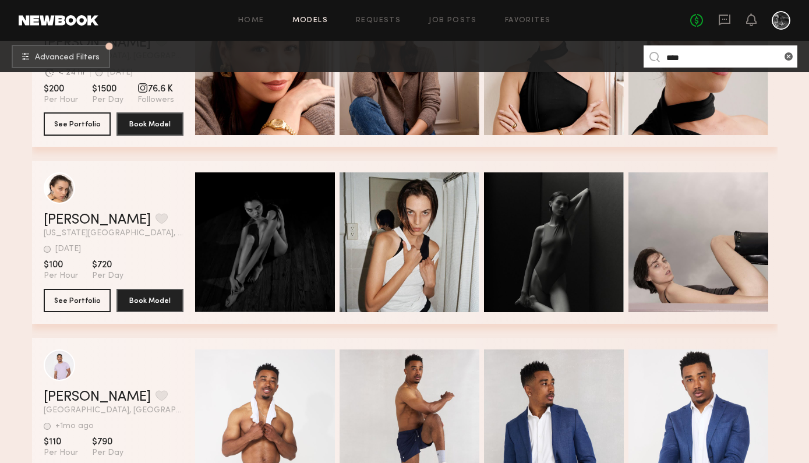
scroll to position [466, 0]
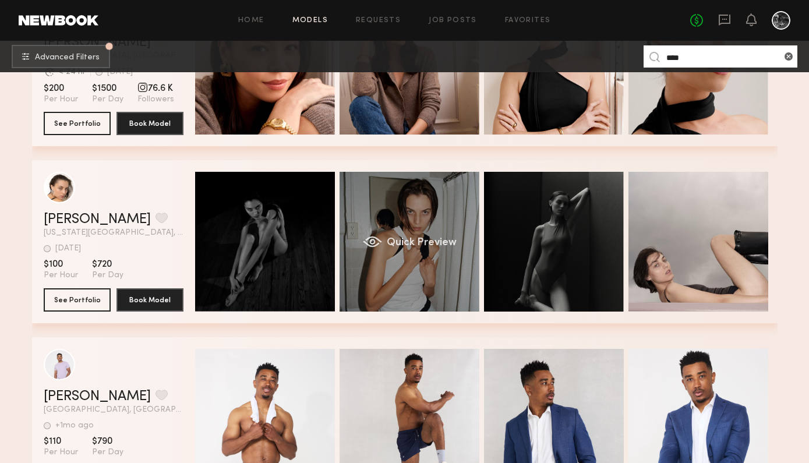
type input "****"
click at [437, 238] on span "Quick Preview" at bounding box center [421, 243] width 70 height 10
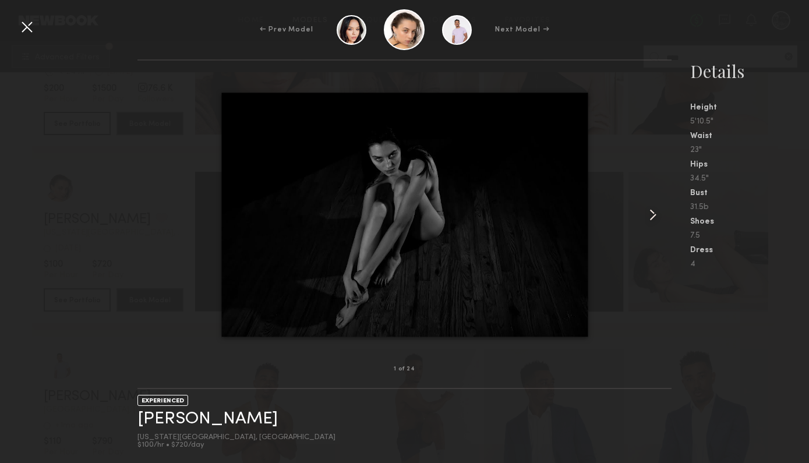
click at [652, 210] on common-icon at bounding box center [652, 215] width 19 height 19
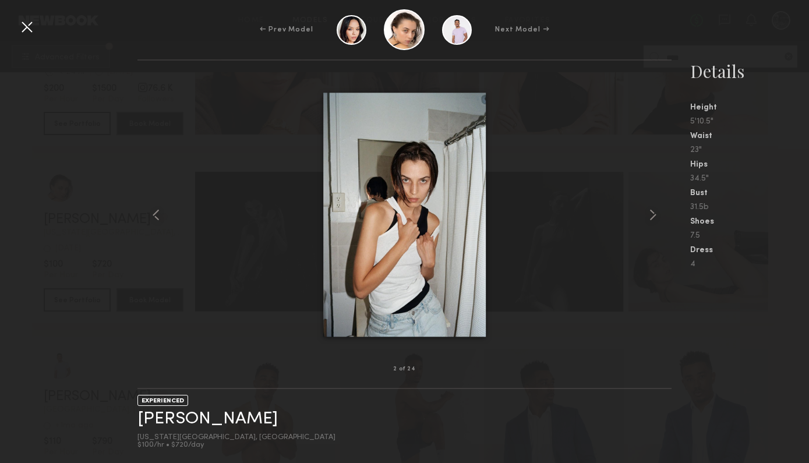
click at [26, 26] on div at bounding box center [26, 26] width 19 height 19
